Goal: Task Accomplishment & Management: Manage account settings

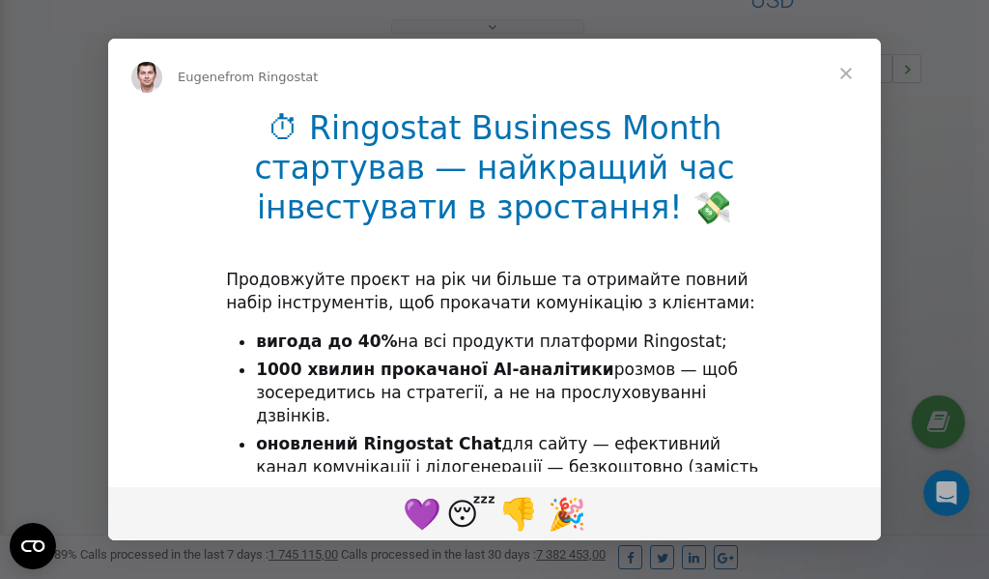
click at [849, 75] on span "Close" at bounding box center [846, 74] width 70 height 70
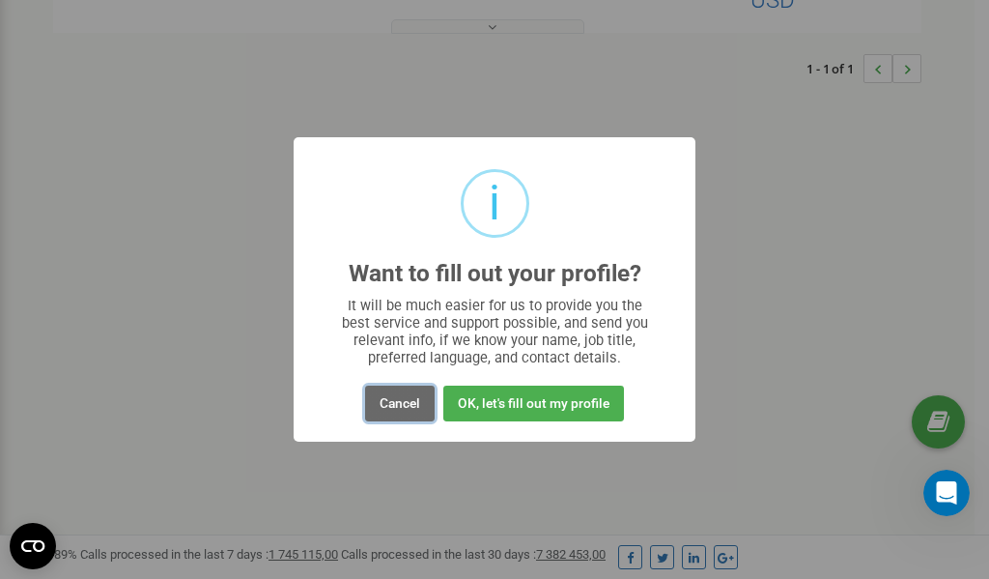
click at [401, 403] on button "Cancel" at bounding box center [400, 403] width 70 height 36
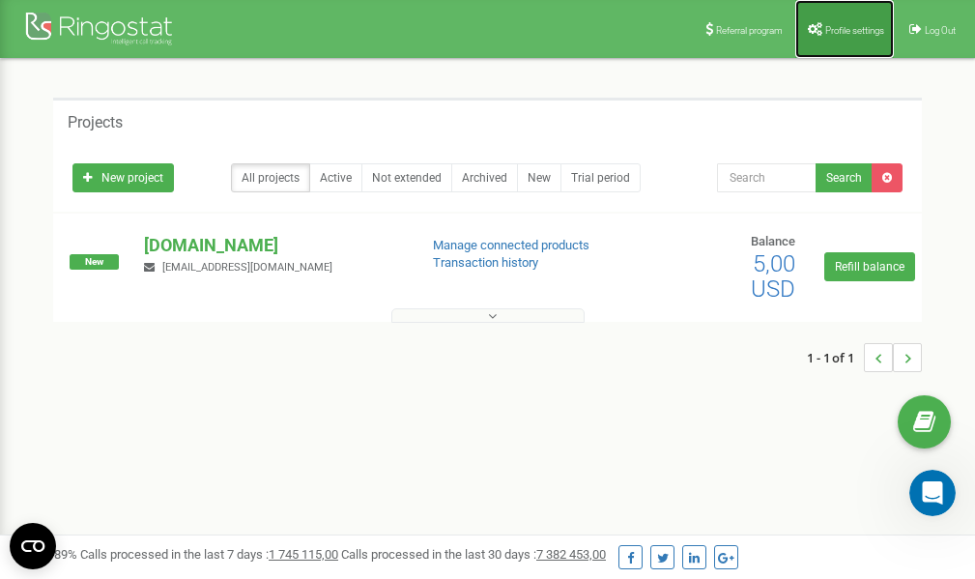
click at [836, 32] on span "Profile settings" at bounding box center [854, 30] width 59 height 11
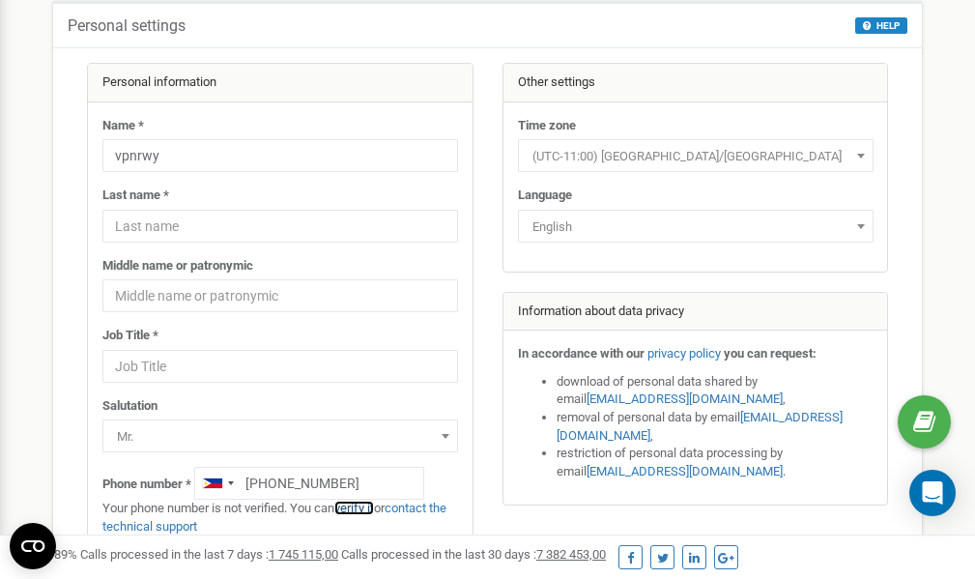
click at [371, 507] on link "verify it" at bounding box center [354, 507] width 40 height 14
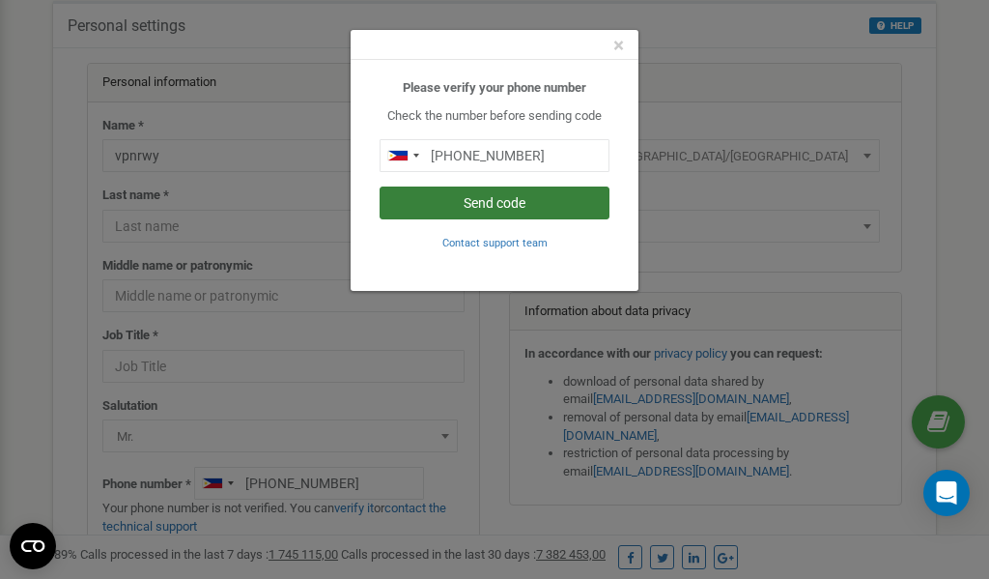
click at [492, 203] on button "Send code" at bounding box center [495, 202] width 230 height 33
